Goal: Information Seeking & Learning: Check status

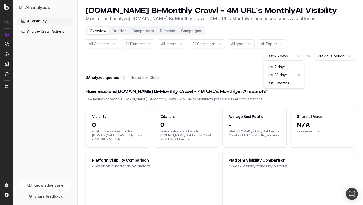
click at [290, 57] on html "AI Analytics AI Visibility AI Live-Crawl Activity Knowledge Base Share feedback…" at bounding box center [181, 102] width 363 height 205
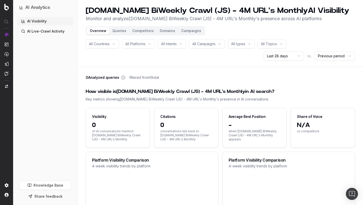
scroll to position [11, 0]
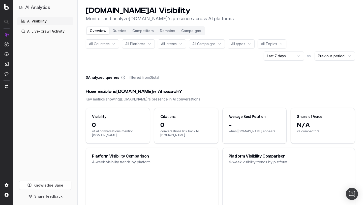
click at [44, 66] on div "AI Visibility AI Live-Crawl Activity" at bounding box center [45, 97] width 56 height 161
